Goal: Use online tool/utility

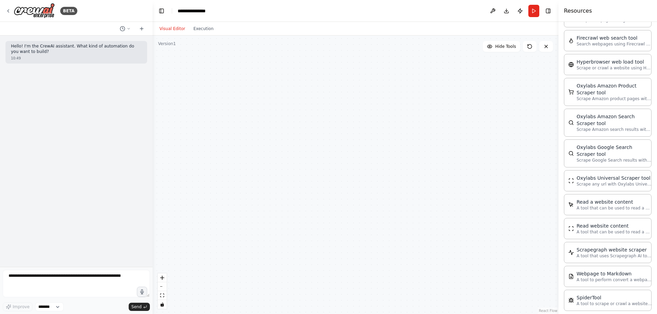
drag, startPoint x: 153, startPoint y: 68, endPoint x: 120, endPoint y: 71, distance: 32.3
click at [120, 71] on div "**********" at bounding box center [328, 157] width 657 height 314
click at [140, 30] on icon at bounding box center [141, 28] width 5 height 5
click at [142, 29] on icon at bounding box center [141, 29] width 3 height 0
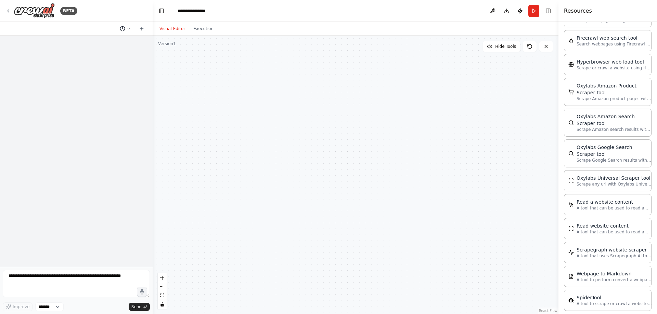
click at [128, 28] on icon at bounding box center [129, 28] width 2 height 1
click at [137, 44] on span "[DATE] 10:49" at bounding box center [138, 42] width 23 height 5
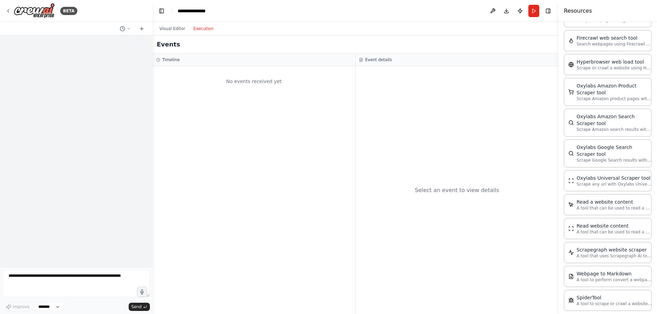
click at [204, 29] on button "Execution 执行" at bounding box center [203, 29] width 28 height 8
click at [504, 12] on button "Download 下载" at bounding box center [506, 11] width 11 height 12
drag, startPoint x: 507, startPoint y: 141, endPoint x: 513, endPoint y: 128, distance: 14.2
click at [508, 140] on div "Select an event to view details 选择一个活动以查看详情" at bounding box center [456, 190] width 203 height 248
